Goal: Find specific page/section: Find specific page/section

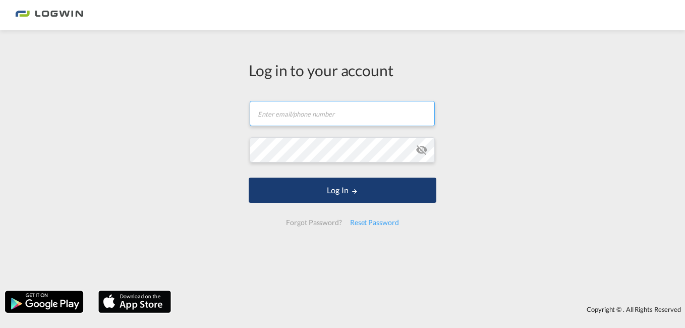
type input "[PERSON_NAME][DOMAIN_NAME][EMAIL_ADDRESS][PERSON_NAME][DOMAIN_NAME]"
click at [352, 197] on button "Log In" at bounding box center [343, 190] width 188 height 25
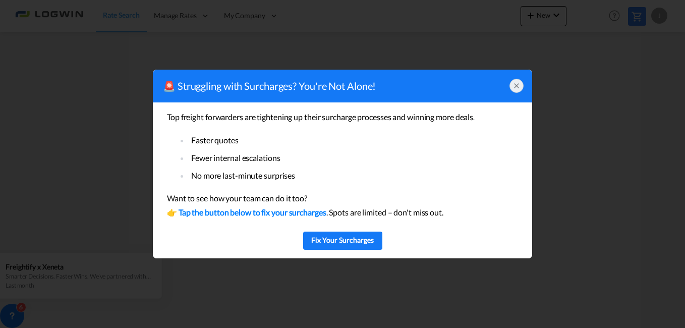
click at [513, 86] on icon at bounding box center [517, 86] width 8 height 8
